Goal: Find specific page/section: Find specific page/section

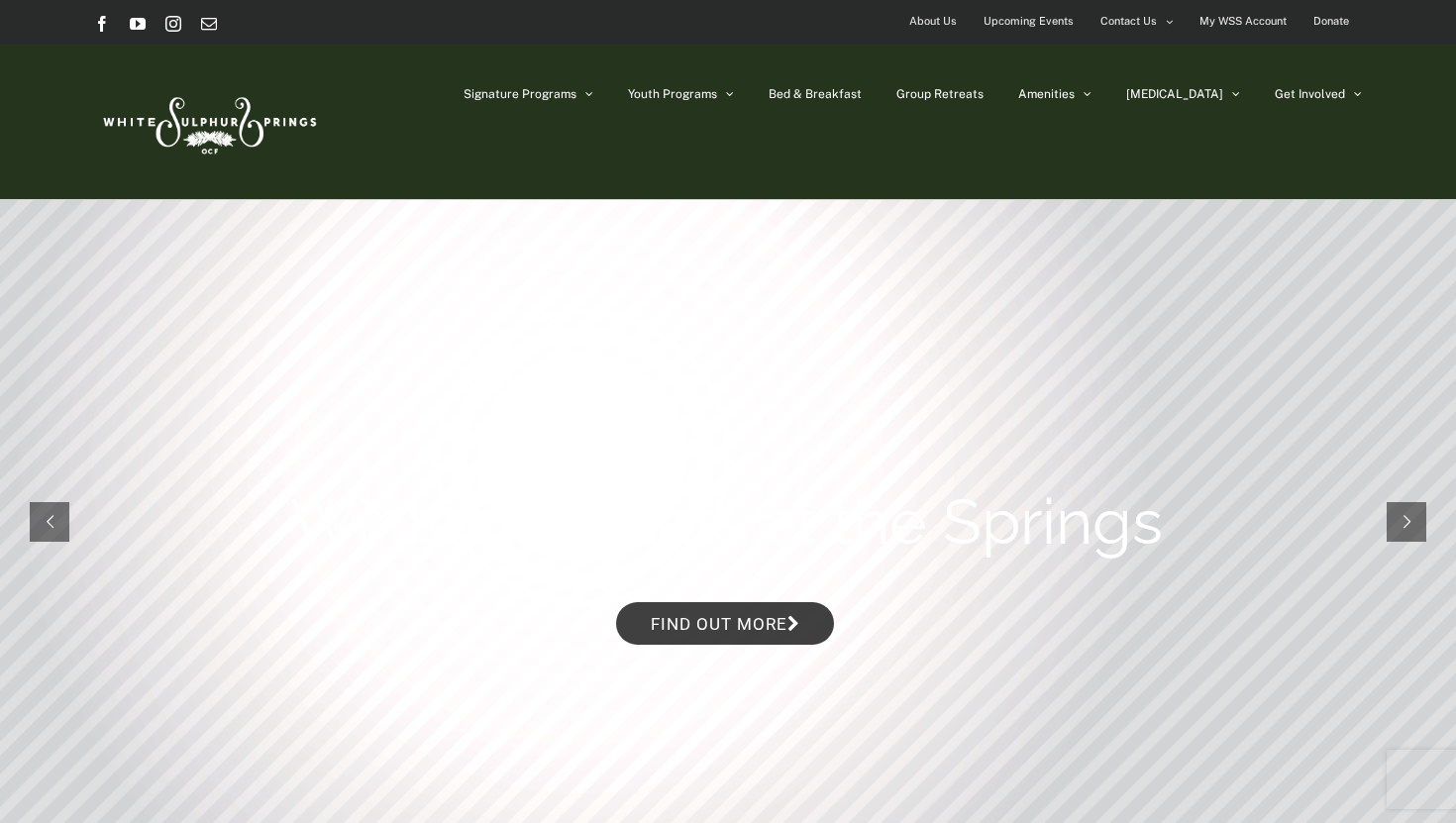
click at [1052, 20] on span "Upcoming Events" at bounding box center [1028, 21] width 90 height 29
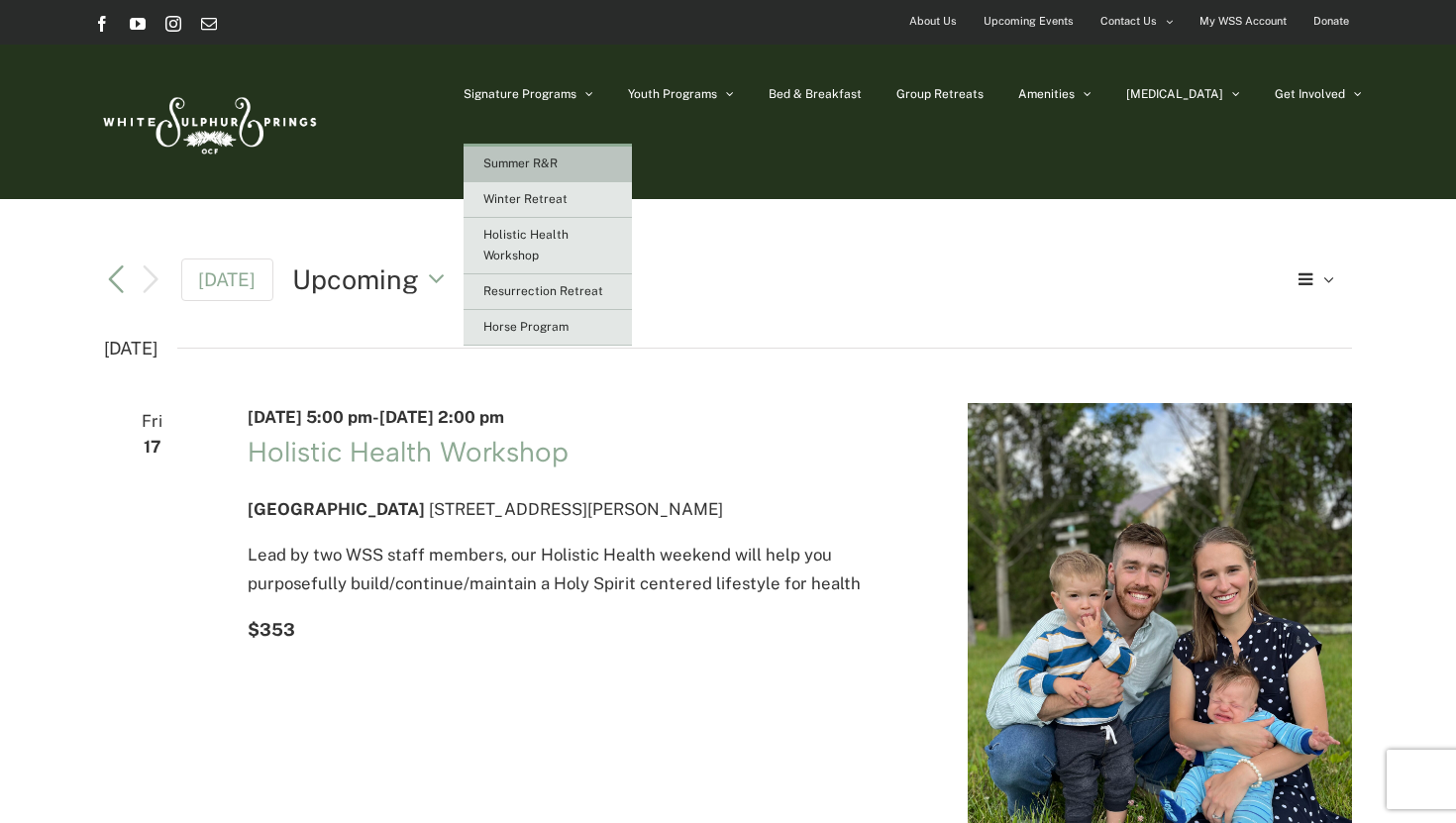
click at [558, 168] on span "Summer R&R" at bounding box center [520, 164] width 74 height 14
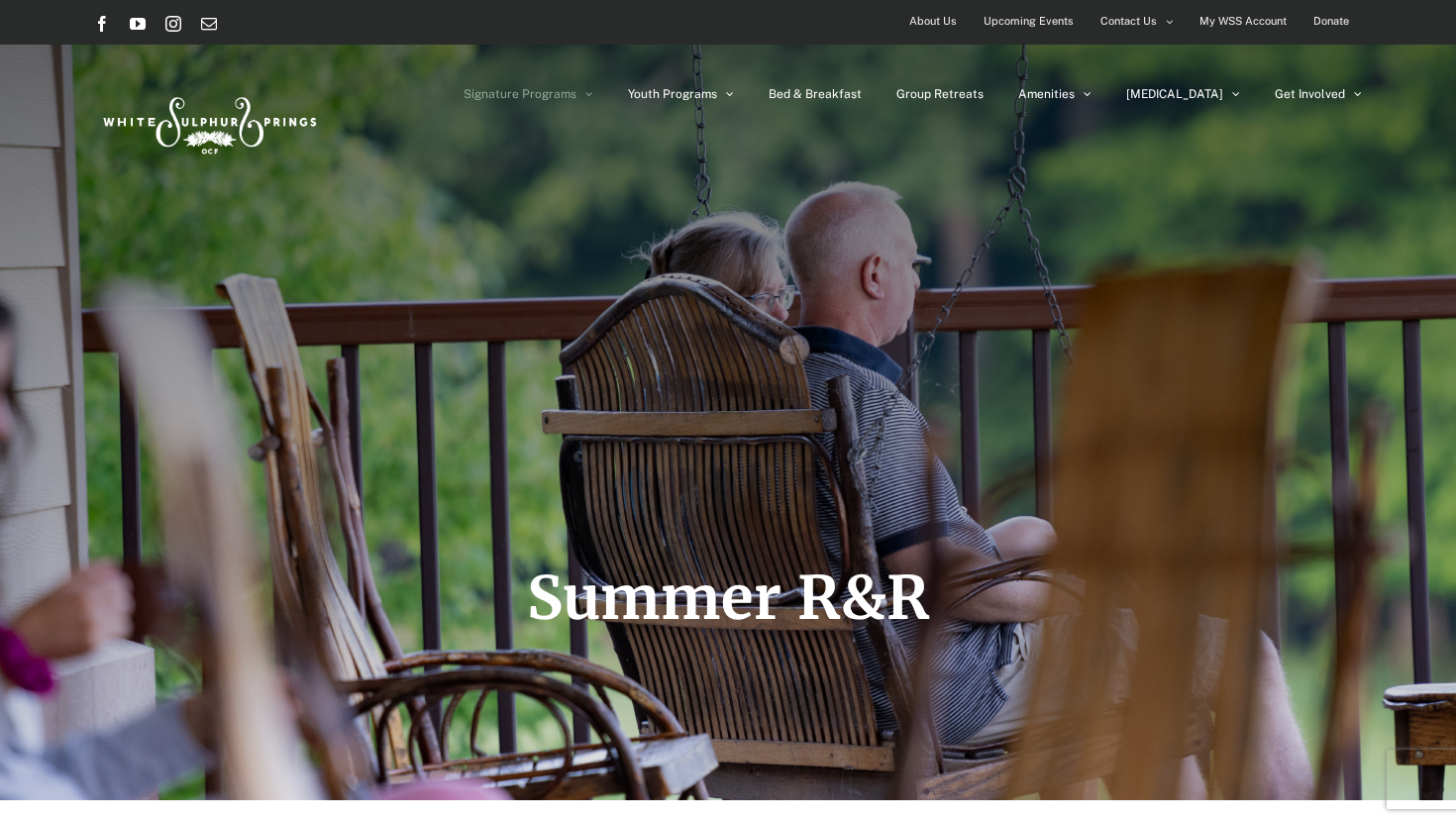
click at [1217, 13] on span "My WSS Account" at bounding box center [1244, 21] width 87 height 29
